Goal: Information Seeking & Learning: Learn about a topic

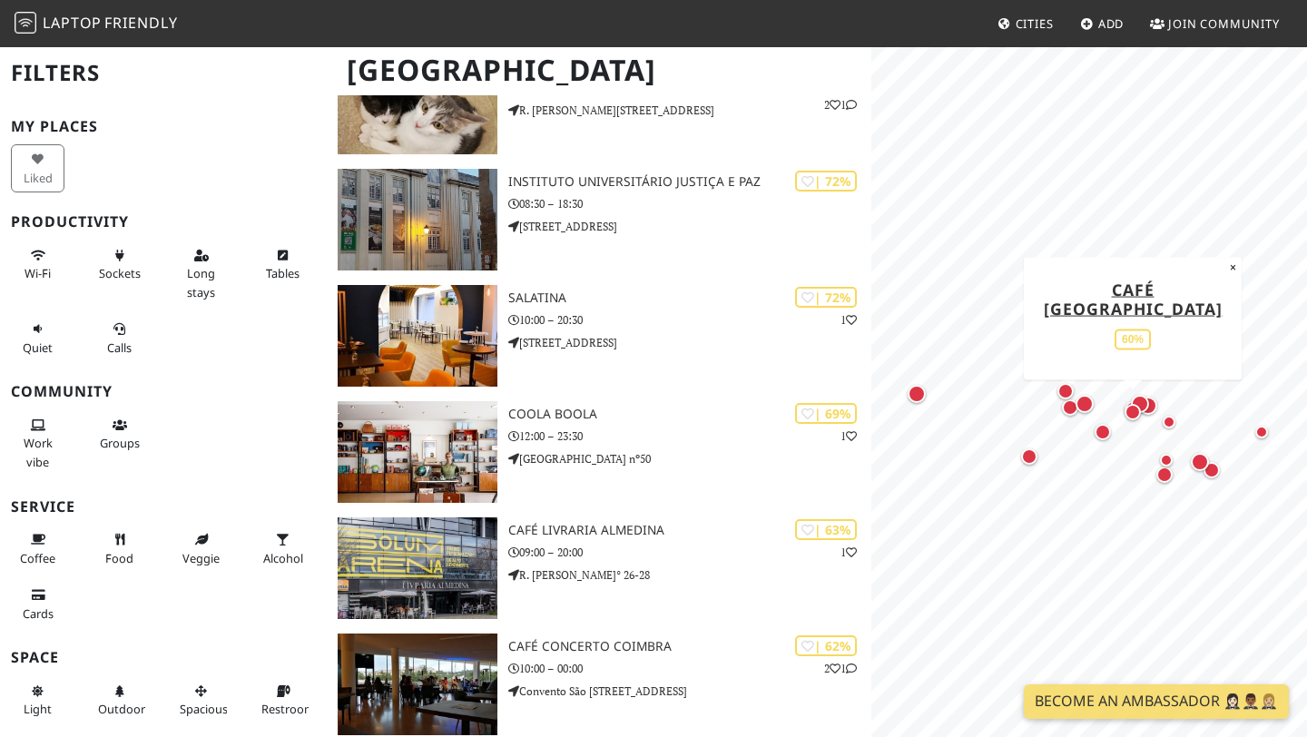
scroll to position [919, 0]
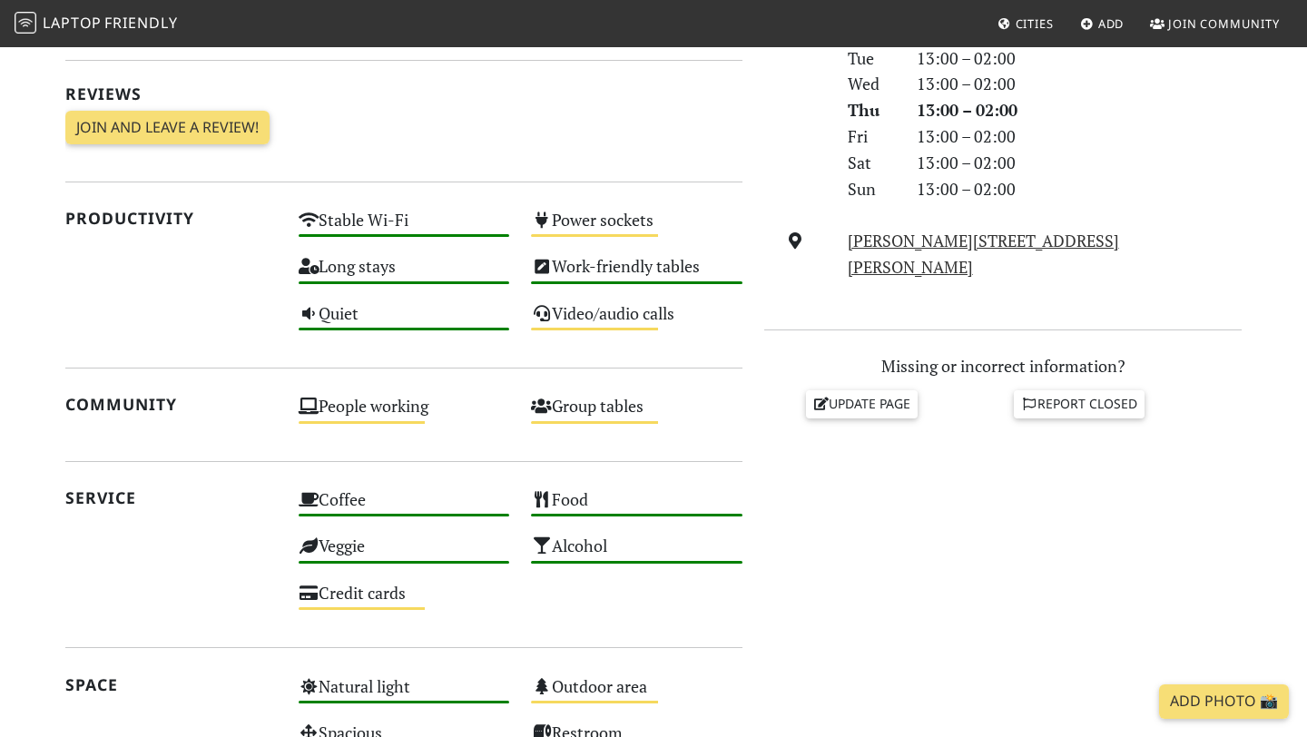
scroll to position [560, 0]
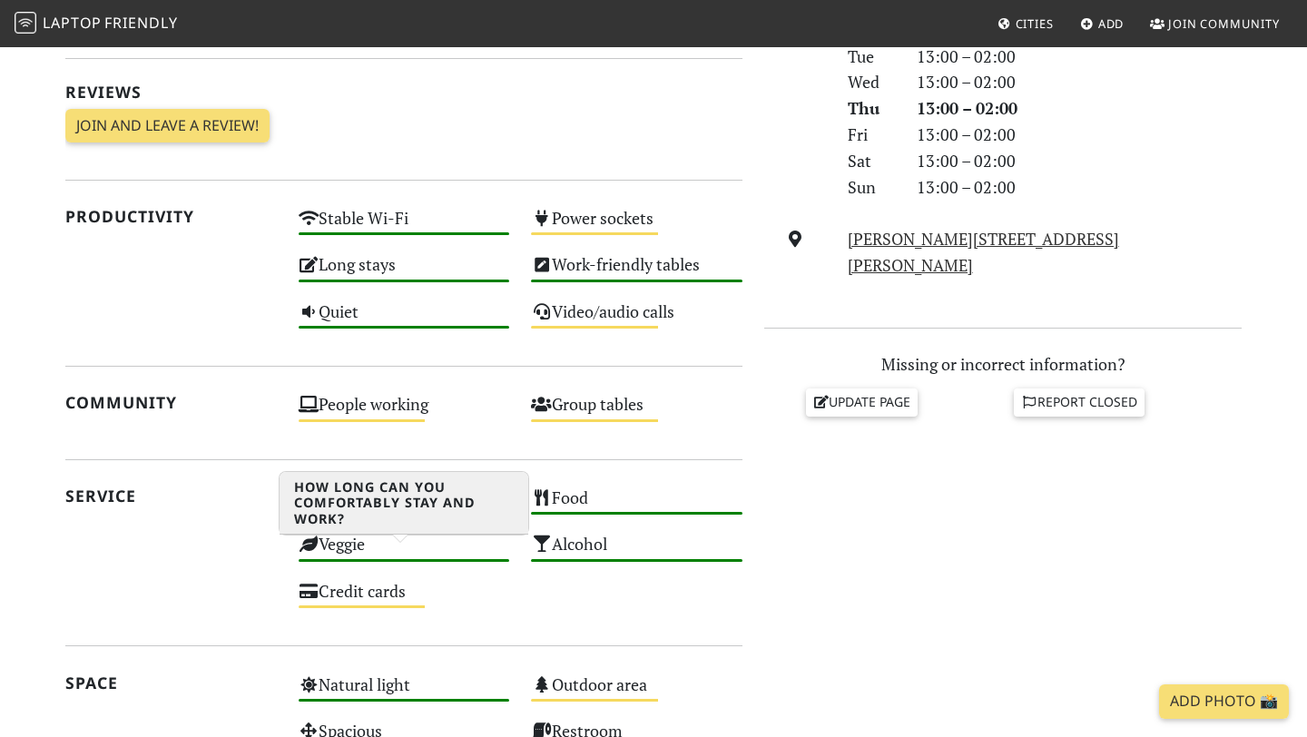
click at [373, 296] on div "Long stays High" at bounding box center [404, 273] width 233 height 46
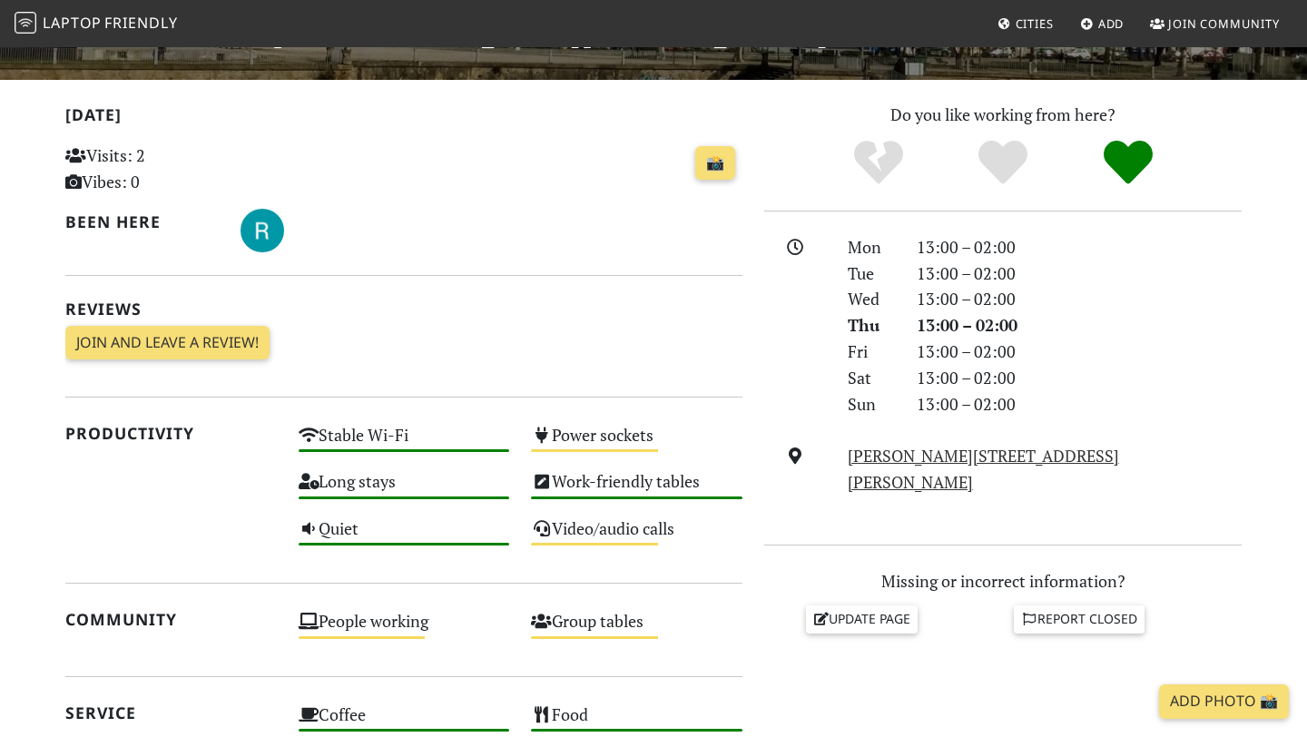
scroll to position [340, 0]
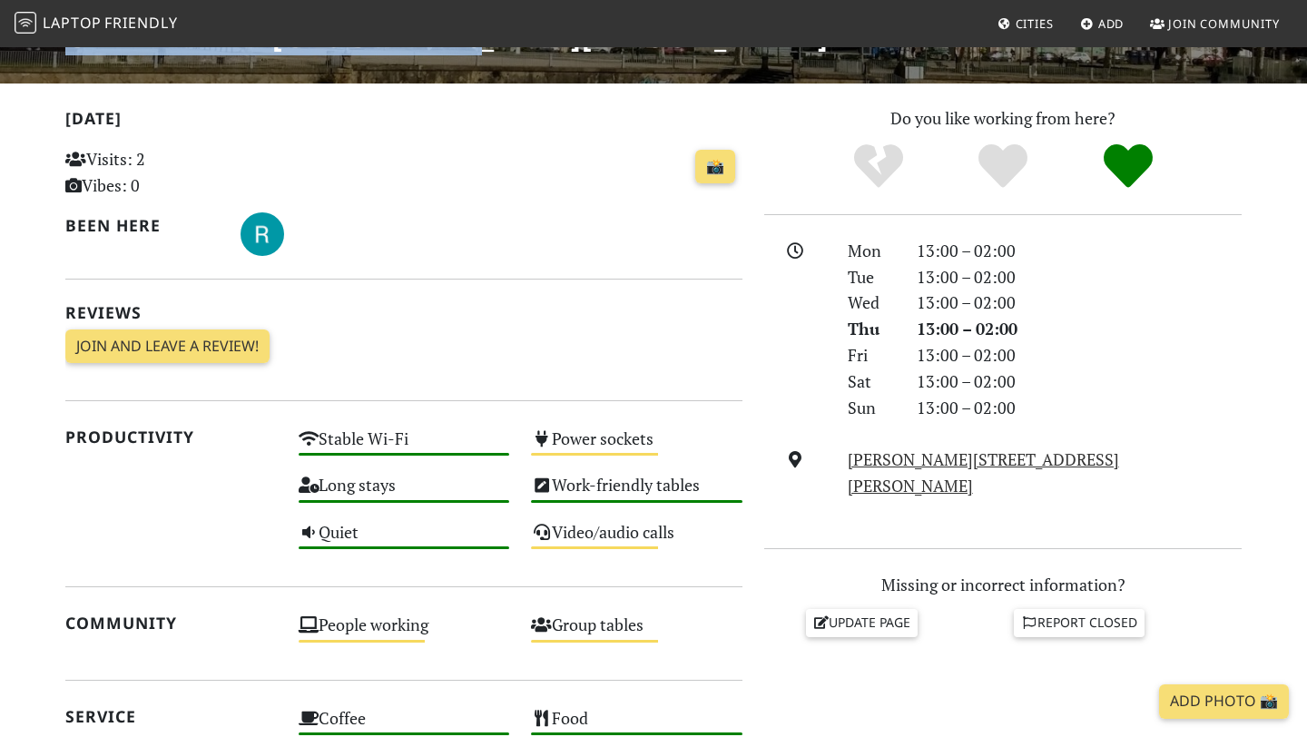
drag, startPoint x: 676, startPoint y: 236, endPoint x: 223, endPoint y: 177, distance: 456.9
click at [225, 54] on div "| 81% Laptop Friendly Galeria Bar Santa Clara" at bounding box center [447, 13] width 764 height 81
copy h1 "Galeria Bar [GEOGRAPHIC_DATA]"
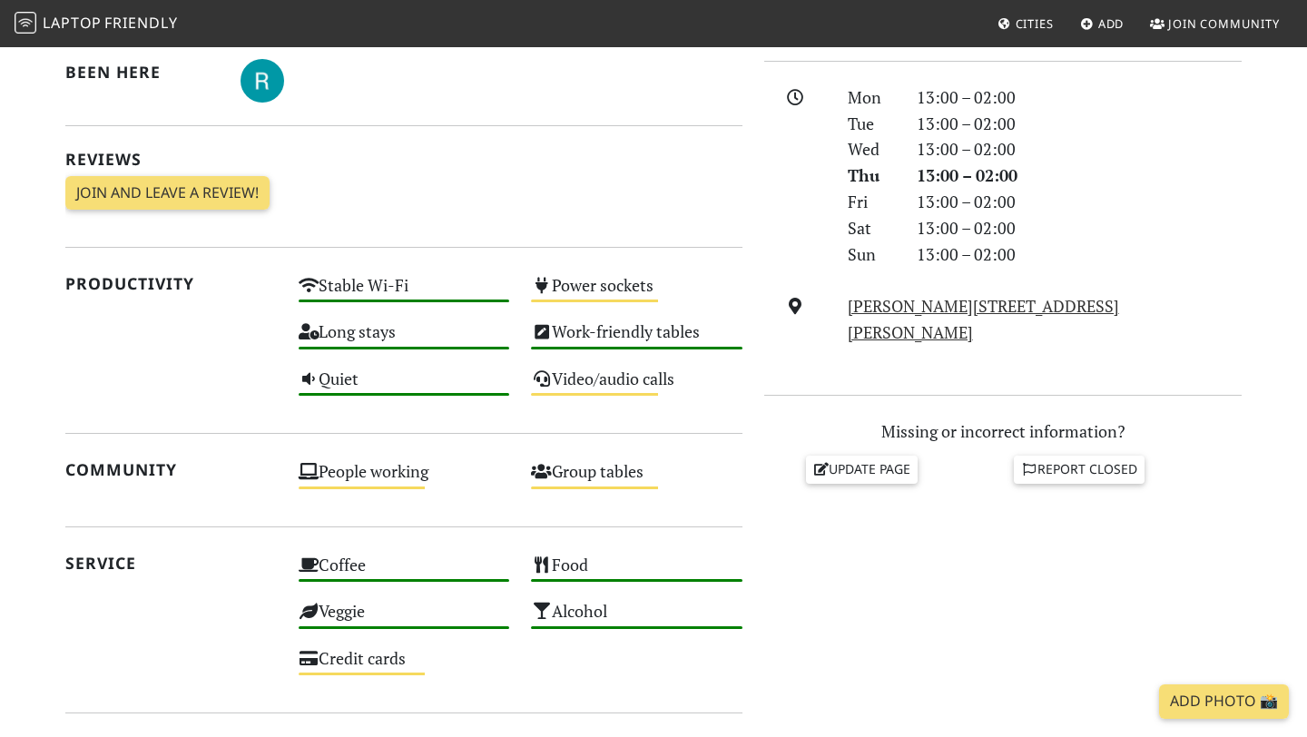
scroll to position [285, 0]
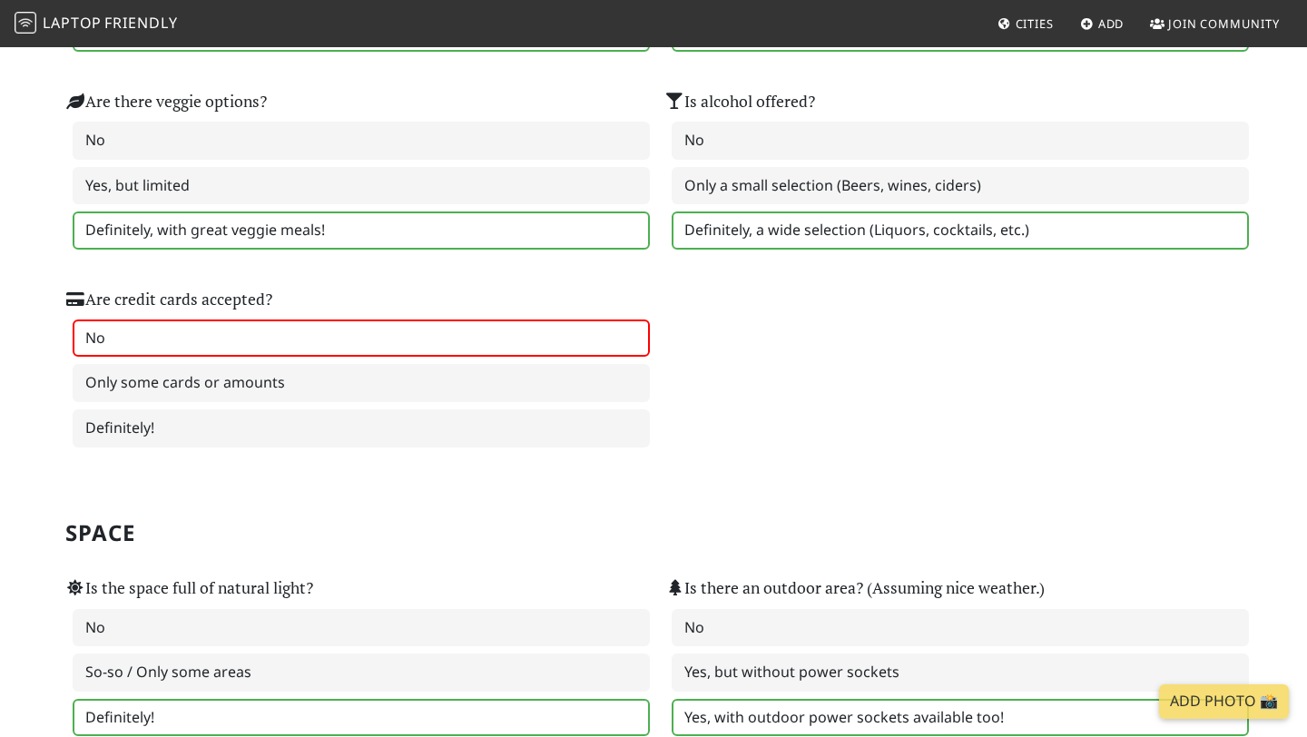
scroll to position [736, 0]
